Goal: Task Accomplishment & Management: Complete application form

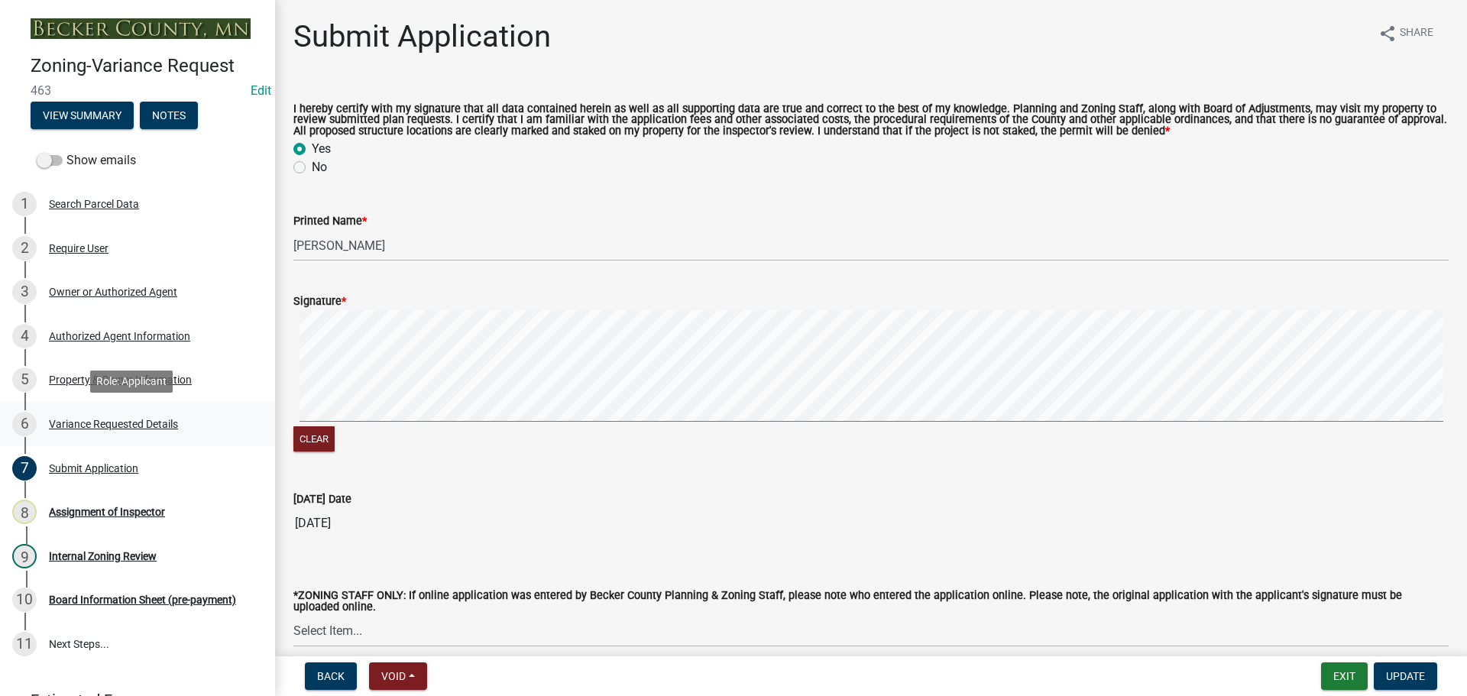
click at [86, 420] on div "Variance Requested Details" at bounding box center [113, 424] width 129 height 11
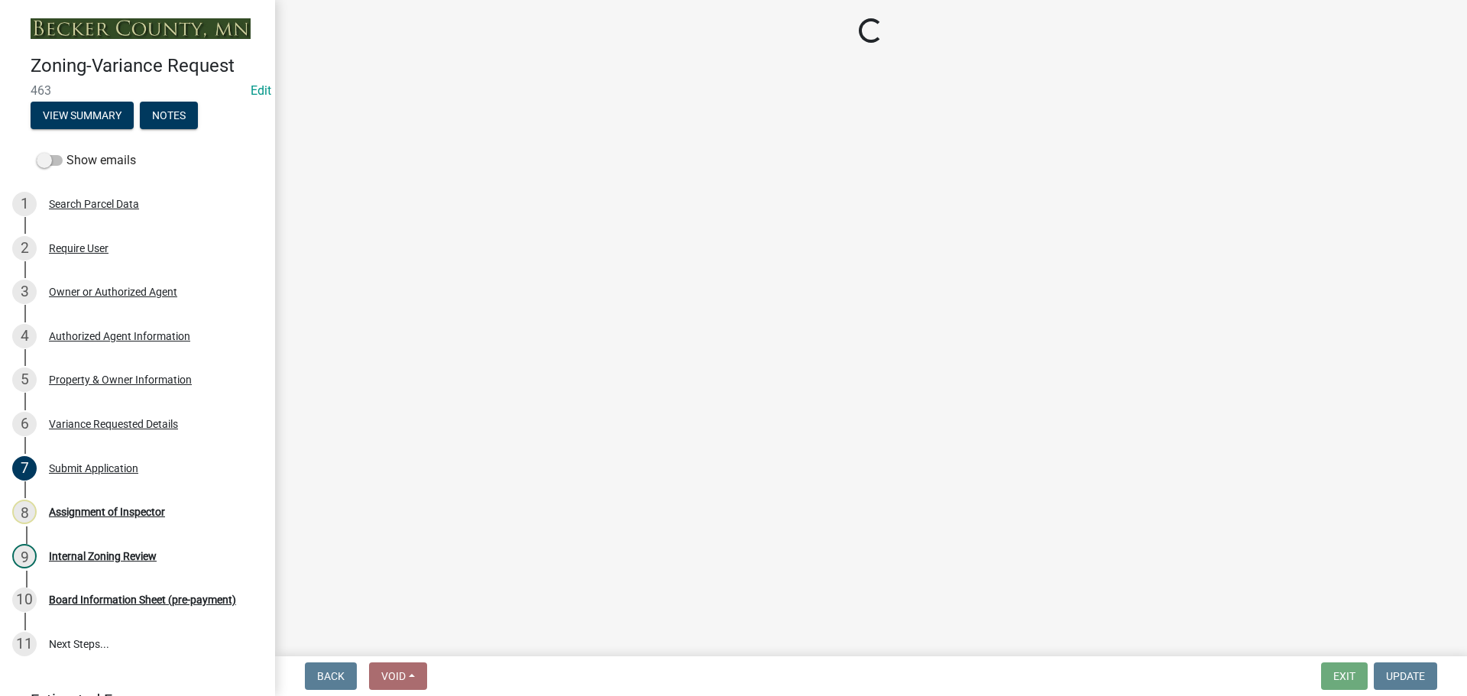
select select "96e126f4-40c4-47d1-a8f7-50b92e69dbaa"
select select "a5c6235c-6fe0-43e3-9b64-f3566618e99d"
select select "a60f612c-e64d-4767-92b2-cb2f842b6e0b"
select select "bb2b5e43-03c1-4874-9abf-a65f400af928"
select select "8ea3e6c3-8fed-4904-aa20-2f643744aa0c"
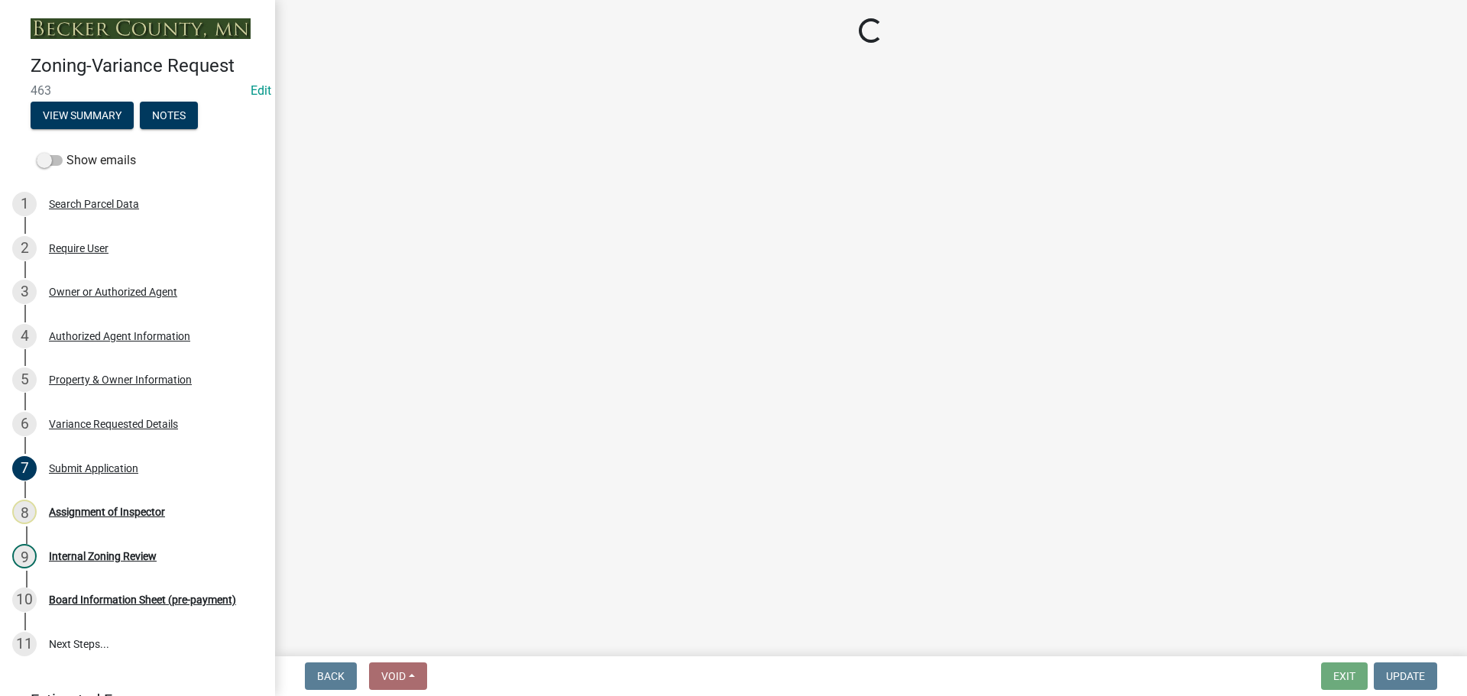
select select "860afd09-da87-482b-bca4-413f5cf53582"
select select "ee8740c3-f4d5-48cf-ad42-c8f7342b480c"
select select "1aa51e34-4f0a-4095-a3f3-287665056048"
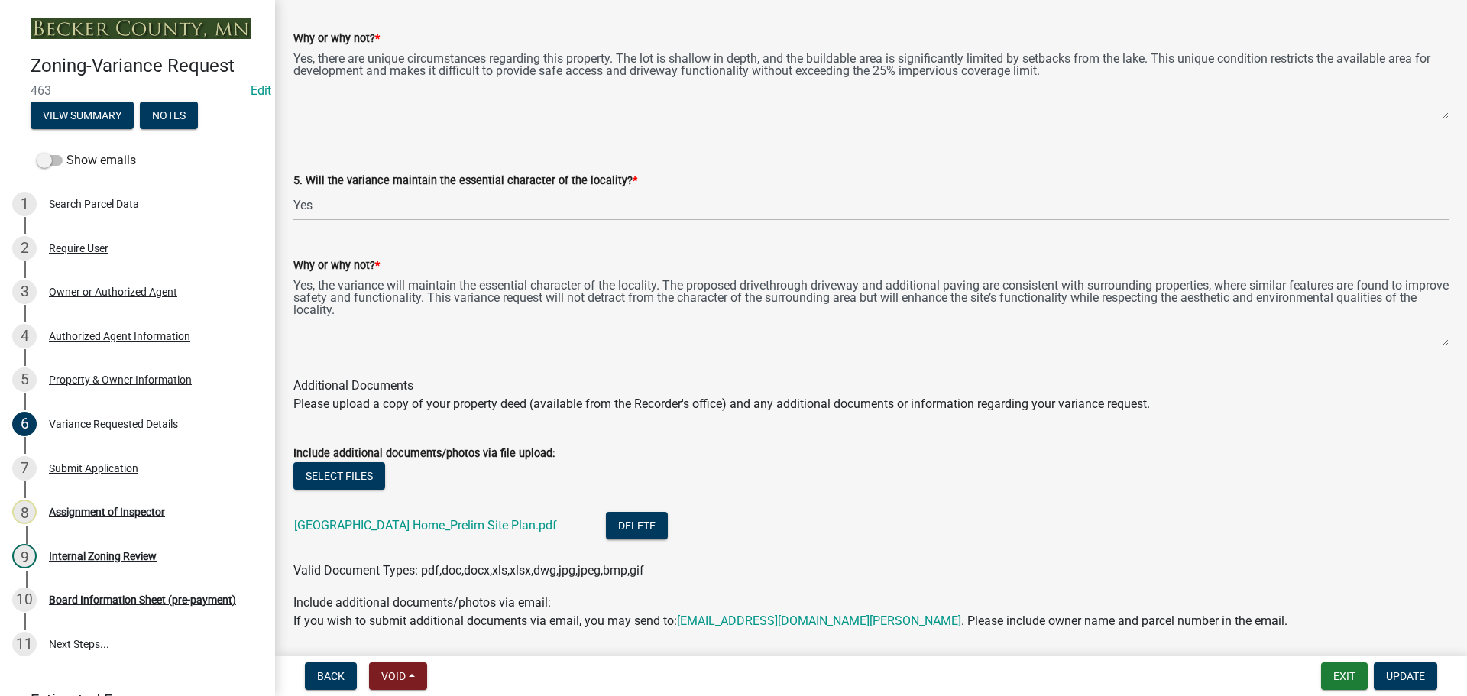
scroll to position [3202, 0]
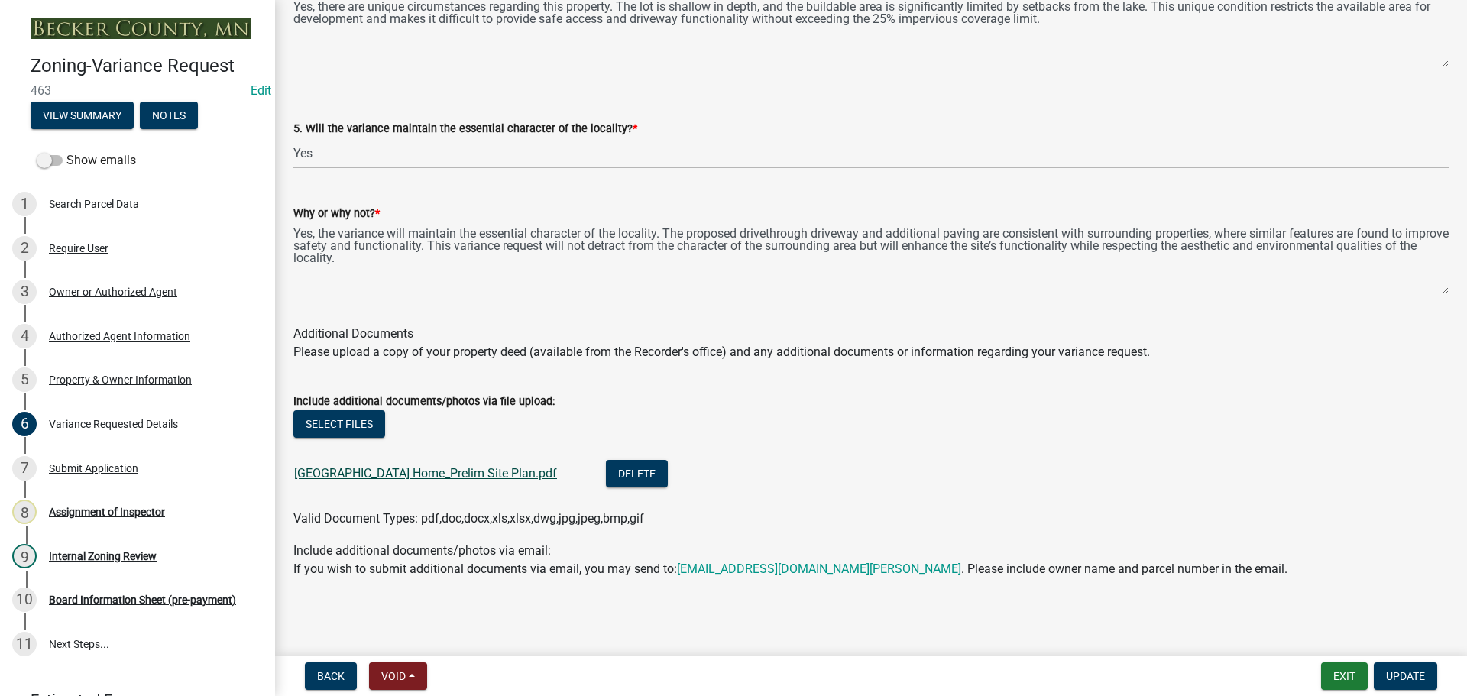
click at [504, 467] on link "[GEOGRAPHIC_DATA] Home_Prelim Site Plan.pdf" at bounding box center [425, 473] width 263 height 15
click at [177, 331] on div "Authorized Agent Information" at bounding box center [119, 336] width 141 height 11
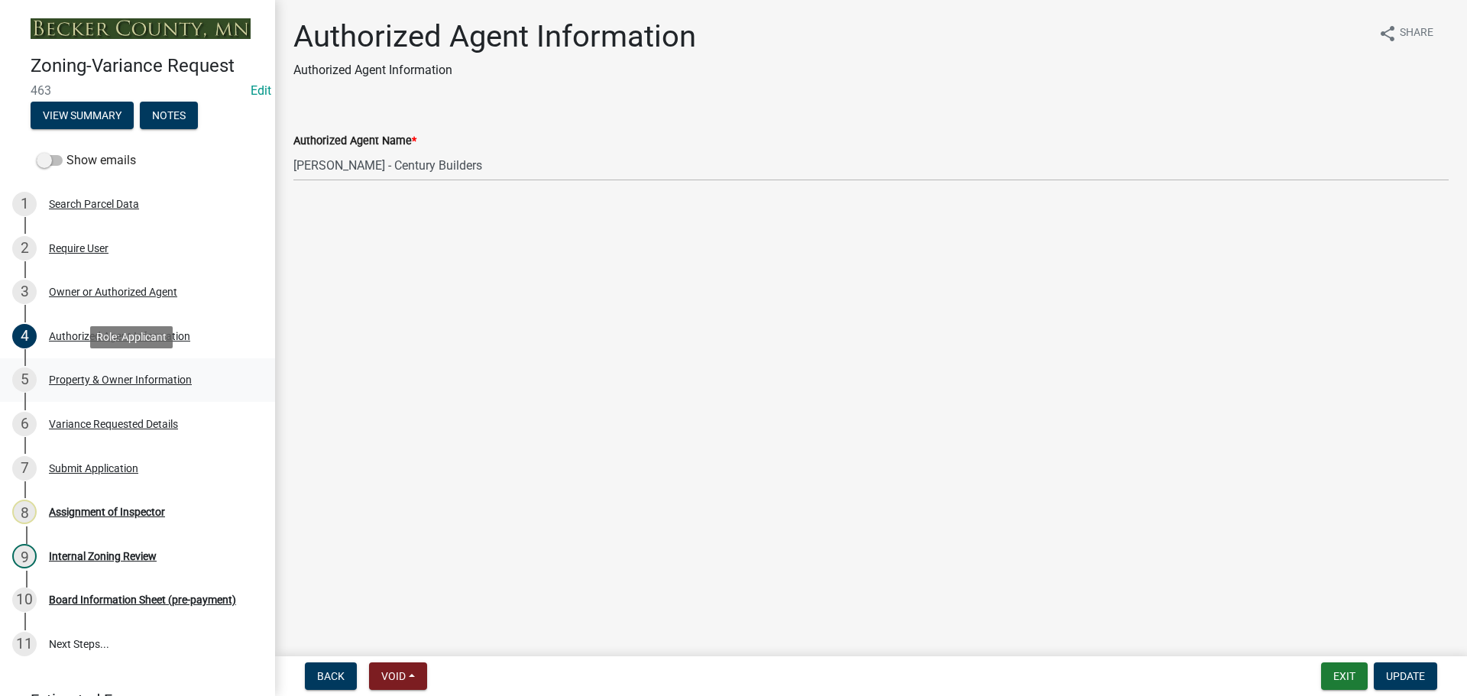
click at [129, 380] on div "Property & Owner Information" at bounding box center [120, 379] width 143 height 11
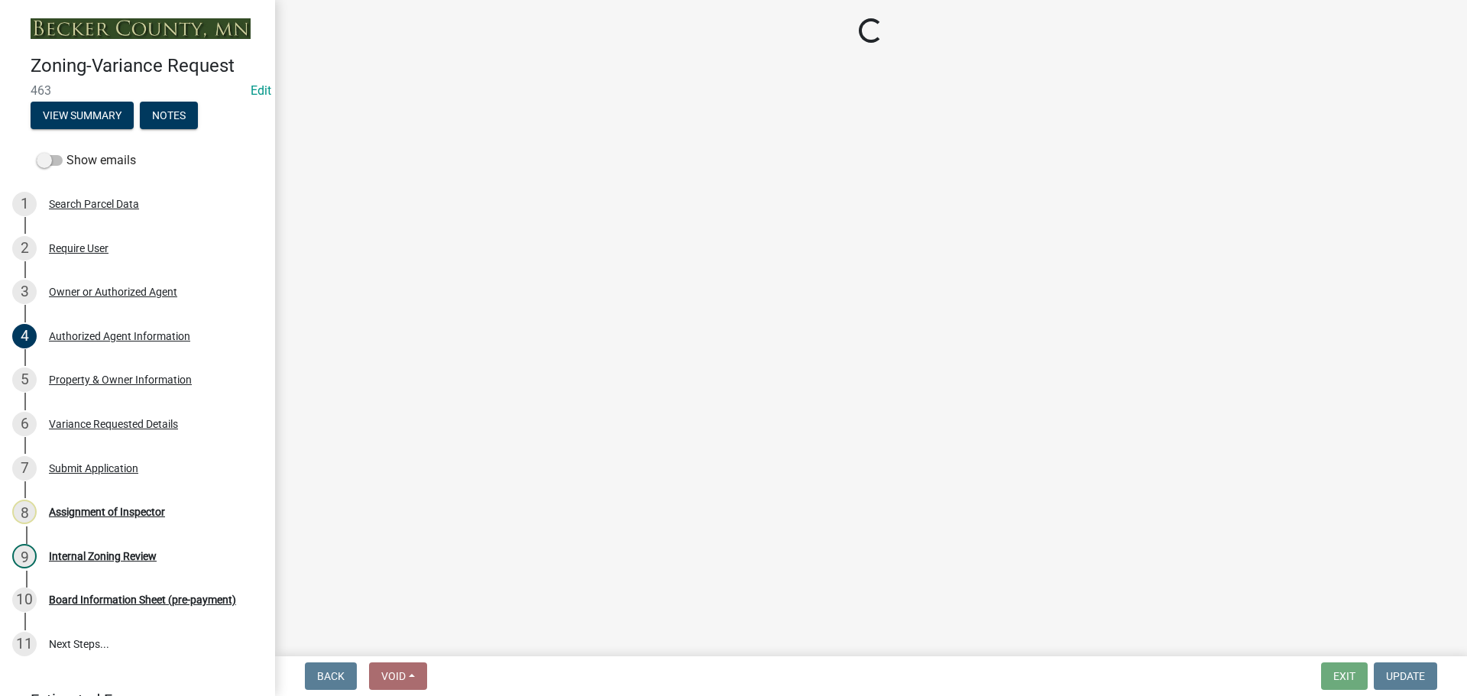
select select "bd6c4c96-e8c1-49bc-ade5-b37215bb1ac6"
select select "2b9210e5-8cac-47c3-9819-0b9c3513b258"
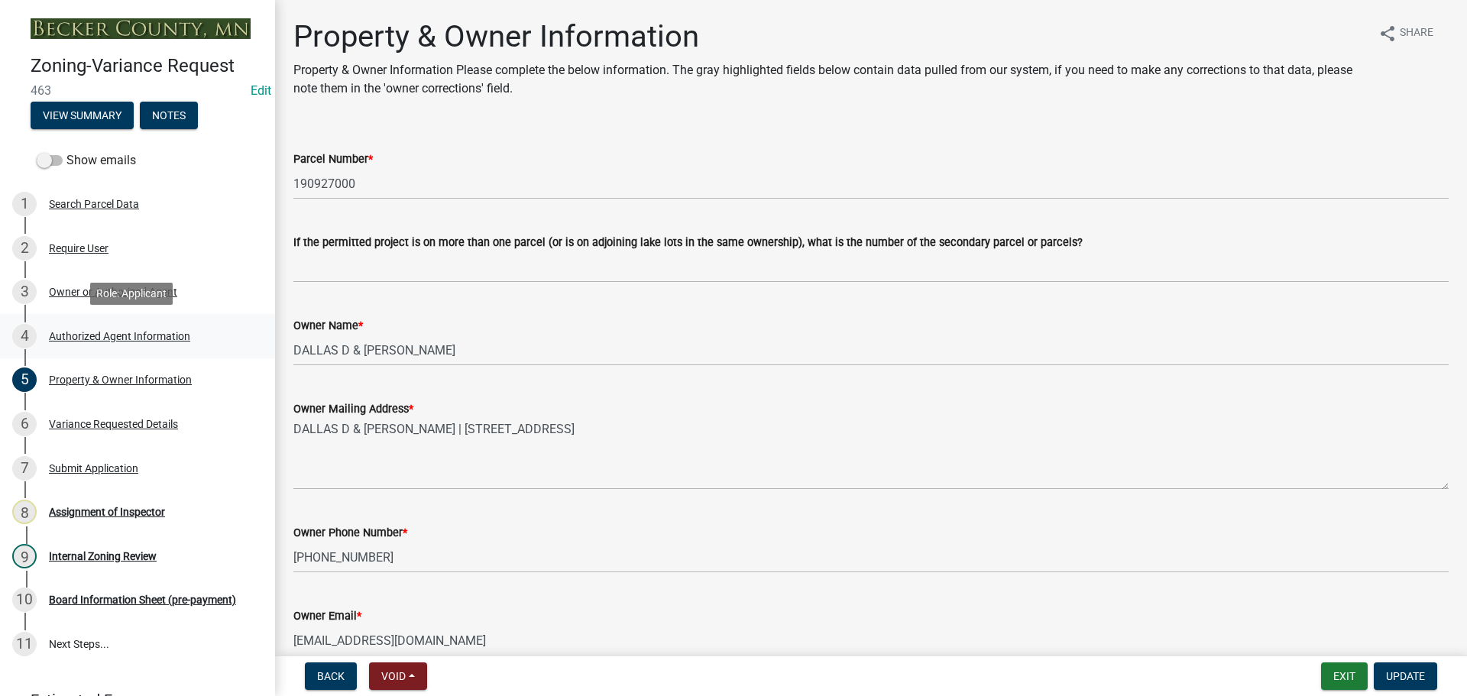
click at [137, 333] on div "Authorized Agent Information" at bounding box center [119, 336] width 141 height 11
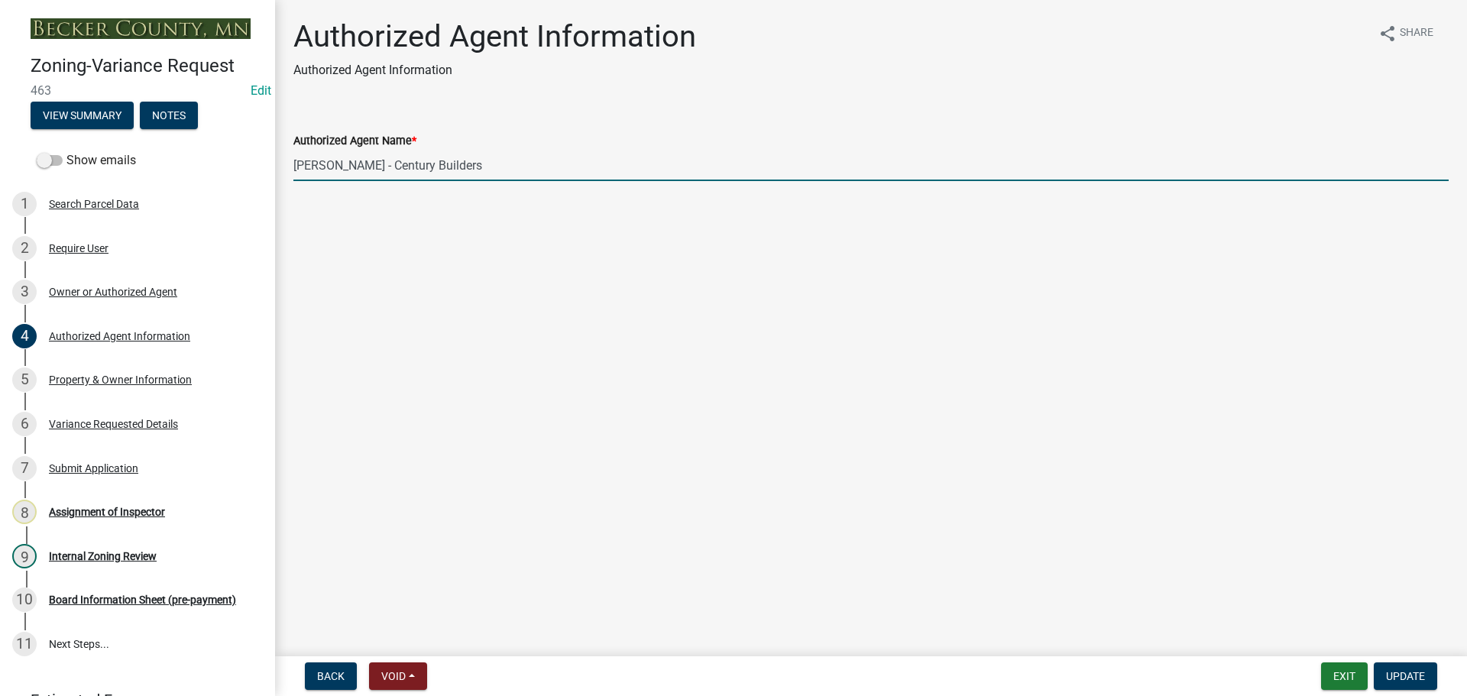
click at [474, 174] on input "[PERSON_NAME] - Century Builders" at bounding box center [870, 165] width 1155 height 31
type input "[PERSON_NAME] - Century [EMAIL_ADDRESS][PERSON_NAME][DOMAIN_NAME]; [STREET_ADDR…"
click at [1393, 674] on span "Update" at bounding box center [1405, 676] width 39 height 12
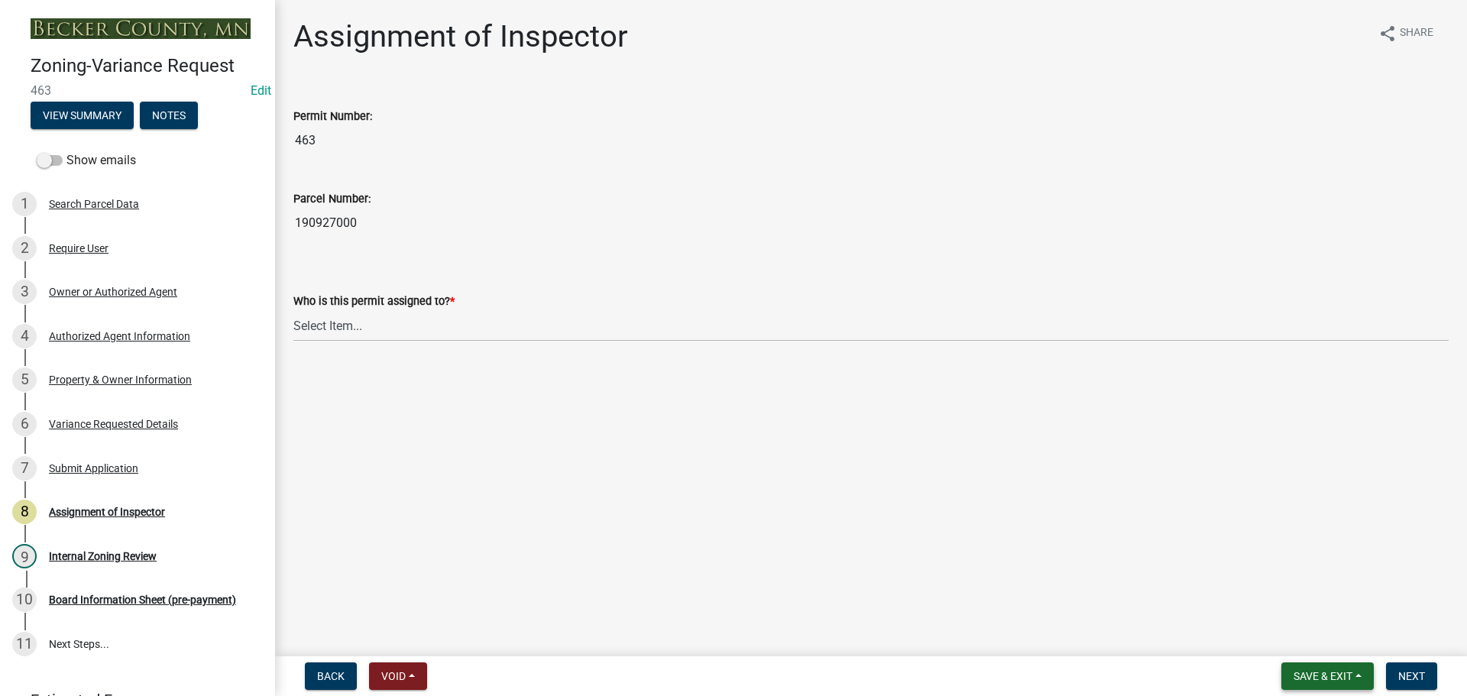
click at [1334, 670] on span "Save & Exit" at bounding box center [1322, 676] width 59 height 12
click at [1317, 645] on button "Save & Exit" at bounding box center [1312, 636] width 122 height 37
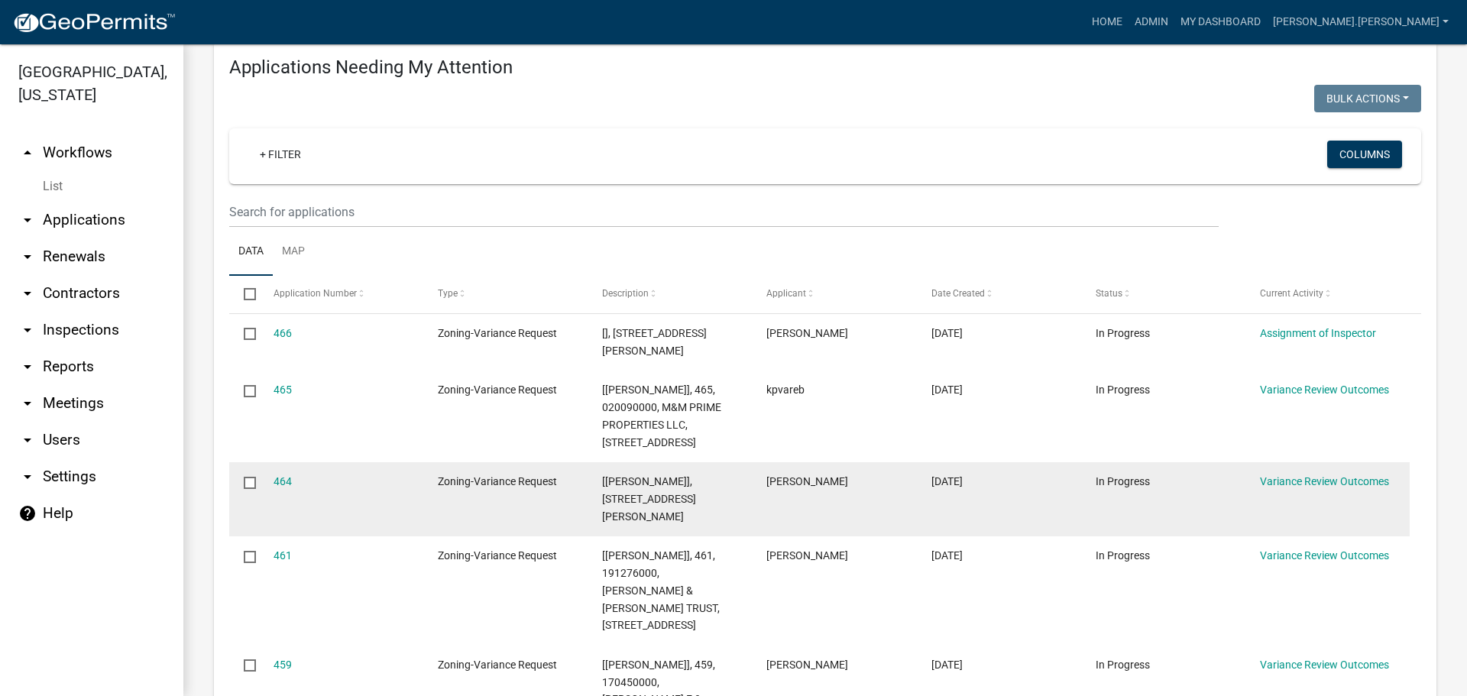
scroll to position [229, 0]
